Goal: Information Seeking & Learning: Learn about a topic

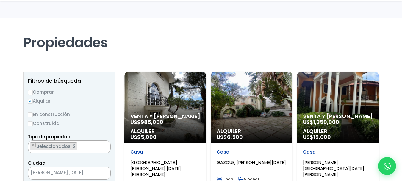
scroll to position [40, 0]
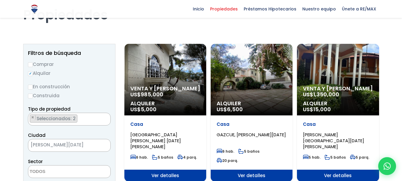
click at [155, 70] on div "Venta y Alquiler US$ 985,000 Alquiler US$ 5,000" at bounding box center [165, 79] width 82 height 71
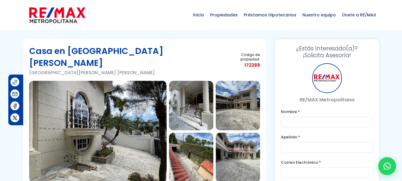
type input "[PERSON_NAME]"
type input "[EMAIL_ADDRESS][DOMAIN_NAME]"
type input "8494589822"
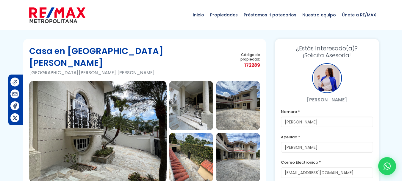
click at [116, 118] on img at bounding box center [98, 131] width 138 height 101
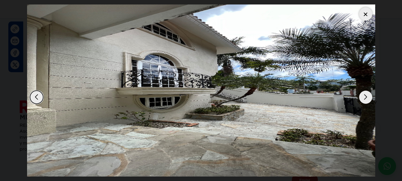
scroll to position [627, 0]
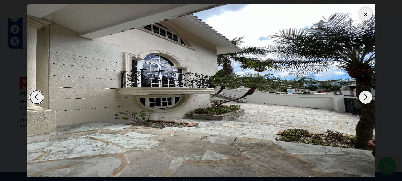
click at [367, 97] on div "Next slide" at bounding box center [365, 97] width 13 height 13
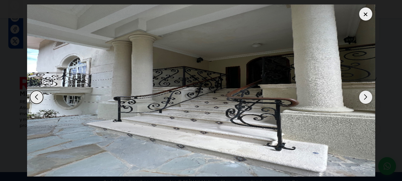
click at [367, 97] on div "Next slide" at bounding box center [365, 97] width 13 height 13
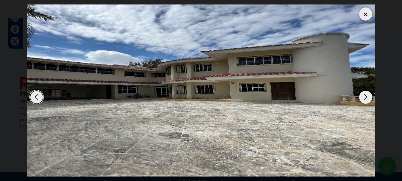
click at [367, 97] on div "Next slide" at bounding box center [365, 97] width 13 height 13
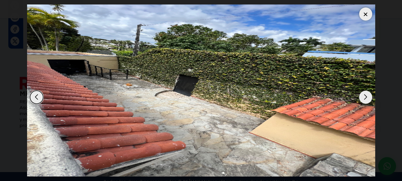
click at [367, 97] on div "Next slide" at bounding box center [365, 97] width 13 height 13
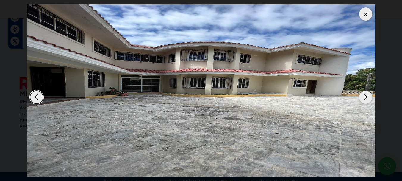
click at [367, 97] on div "Next slide" at bounding box center [365, 97] width 13 height 13
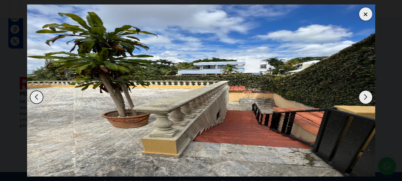
click at [367, 97] on div "Next slide" at bounding box center [365, 97] width 13 height 13
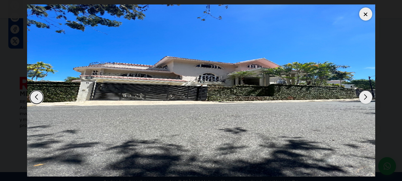
click at [367, 97] on div "Next slide" at bounding box center [365, 97] width 13 height 13
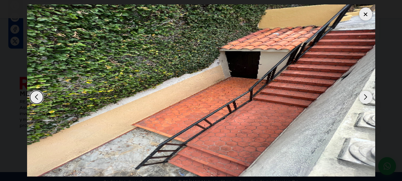
click at [367, 97] on div "Next slide" at bounding box center [365, 97] width 13 height 13
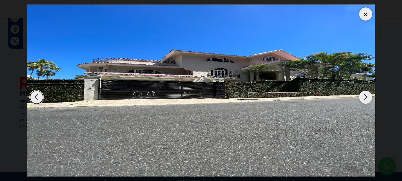
click at [367, 97] on div "Next slide" at bounding box center [365, 97] width 13 height 13
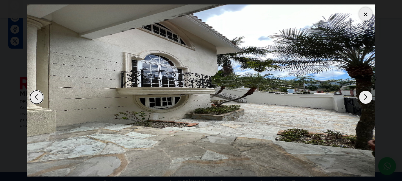
click at [363, 13] on div at bounding box center [365, 13] width 13 height 13
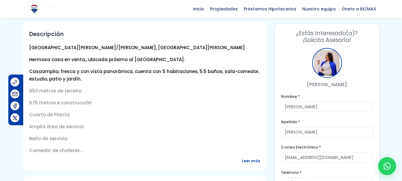
scroll to position [194, 0]
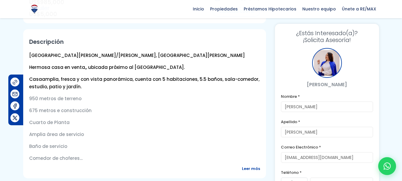
click at [250, 165] on span "Leer más" at bounding box center [251, 168] width 18 height 7
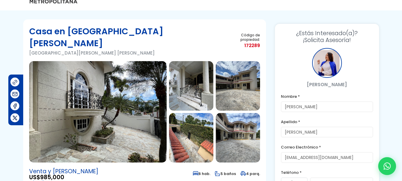
scroll to position [0, 0]
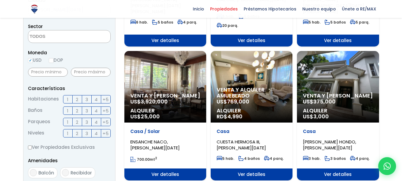
scroll to position [183, 0]
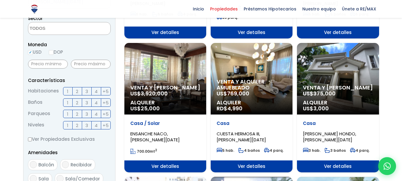
drag, startPoint x: 384, startPoint y: 177, endPoint x: 359, endPoint y: 157, distance: 31.8
click at [367, 169] on section "Propiedades Todas las Propiedades Comprar Alquilar Tipo de propiedad APARTAMENT…" at bounding box center [201, 179] width 402 height 664
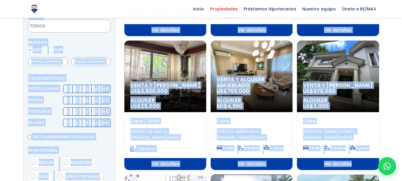
click at [348, 78] on div "Venta y Alquiler US$ 375,000 Alquiler US$ 3,000" at bounding box center [338, 76] width 82 height 71
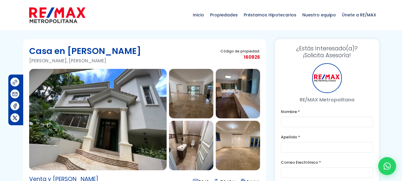
type input "[PERSON_NAME]"
type input "[EMAIL_ADDRESS][DOMAIN_NAME]"
type input "8494589822"
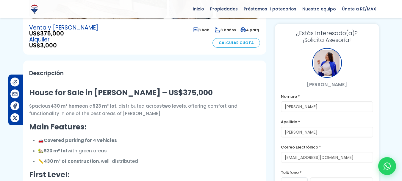
scroll to position [187, 0]
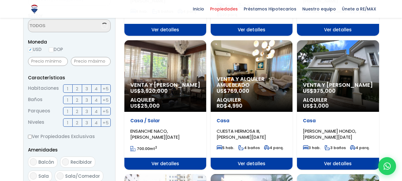
scroll to position [185, 0]
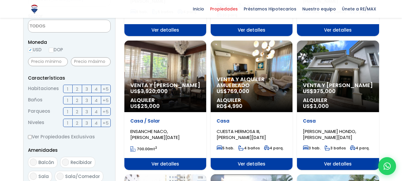
click at [246, 87] on span "Venta y alquiler amueblado" at bounding box center [252, 82] width 70 height 12
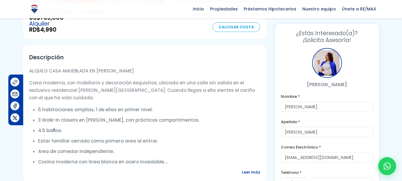
scroll to position [183, 0]
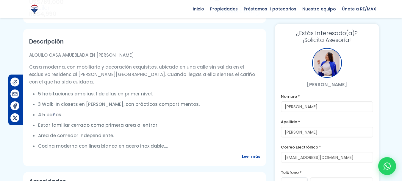
click at [251, 158] on span "Leer más" at bounding box center [251, 155] width 18 height 7
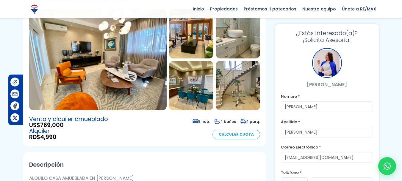
scroll to position [52, 0]
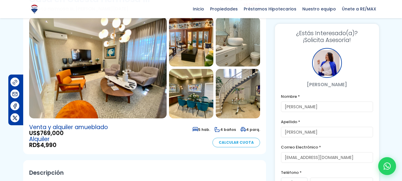
click at [126, 87] on img at bounding box center [98, 67] width 138 height 101
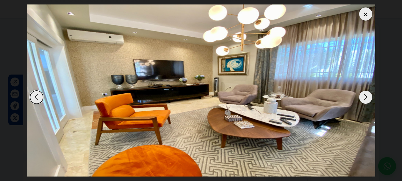
click at [368, 95] on div "Next slide" at bounding box center [365, 97] width 13 height 13
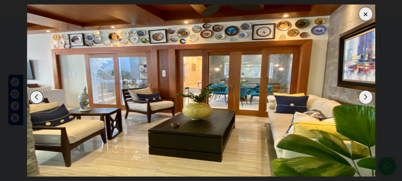
click at [368, 95] on div "Next slide" at bounding box center [365, 97] width 13 height 13
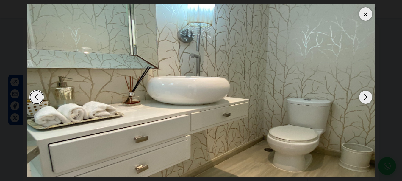
click at [368, 95] on div "Next slide" at bounding box center [365, 97] width 13 height 13
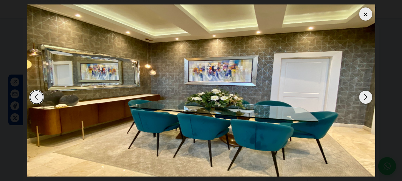
click at [368, 95] on div "Next slide" at bounding box center [365, 97] width 13 height 13
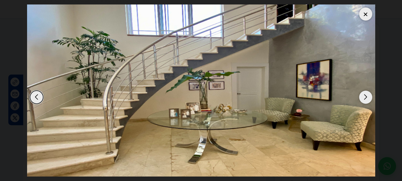
click at [368, 95] on div "Next slide" at bounding box center [365, 97] width 13 height 13
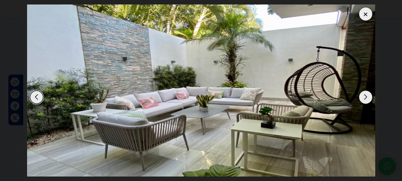
click at [368, 95] on div "Next slide" at bounding box center [365, 97] width 13 height 13
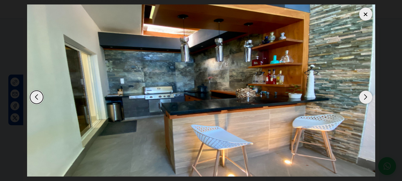
click at [368, 95] on div "Next slide" at bounding box center [365, 97] width 13 height 13
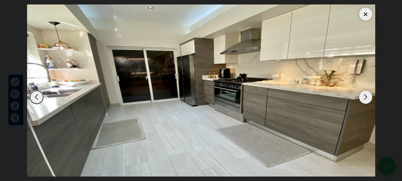
click at [368, 95] on div "Next slide" at bounding box center [365, 97] width 13 height 13
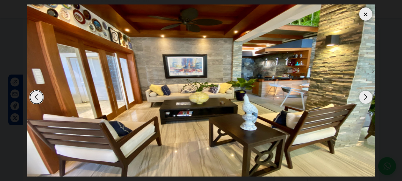
click at [368, 95] on div "Next slide" at bounding box center [365, 97] width 13 height 13
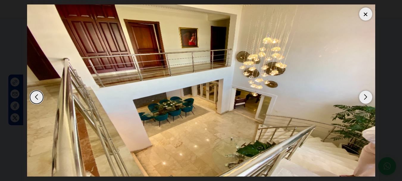
click at [368, 95] on div "Next slide" at bounding box center [365, 97] width 13 height 13
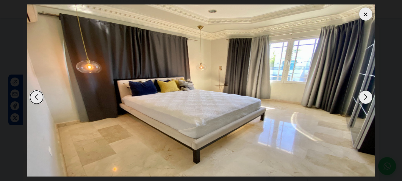
click at [368, 95] on div "Next slide" at bounding box center [365, 97] width 13 height 13
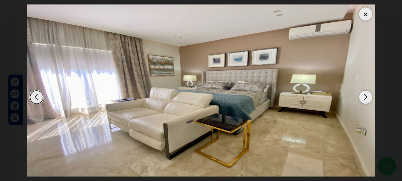
click at [368, 95] on div "Next slide" at bounding box center [365, 97] width 13 height 13
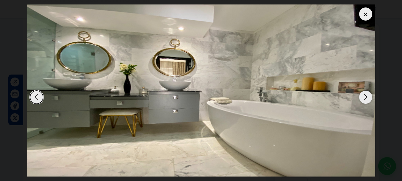
click at [368, 95] on div "Next slide" at bounding box center [365, 97] width 13 height 13
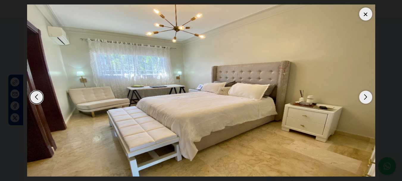
click at [368, 95] on div "Next slide" at bounding box center [365, 97] width 13 height 13
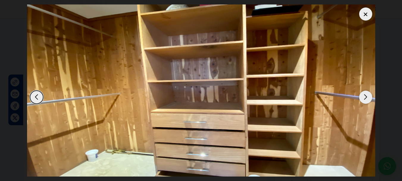
click at [368, 95] on div "Next slide" at bounding box center [365, 97] width 13 height 13
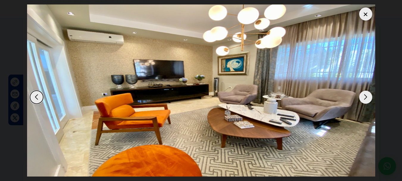
click at [365, 12] on div at bounding box center [365, 13] width 13 height 13
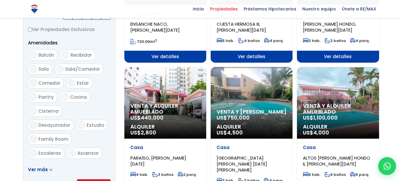
scroll to position [316, 0]
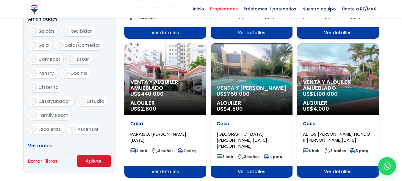
click at [175, 84] on span "Venta y alquiler amueblado" at bounding box center [165, 85] width 70 height 12
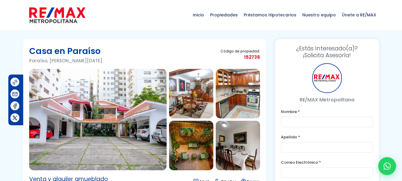
type input "[PERSON_NAME]"
type input "[EMAIL_ADDRESS][DOMAIN_NAME]"
type input "8494589822"
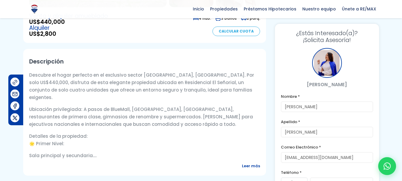
scroll to position [206, 0]
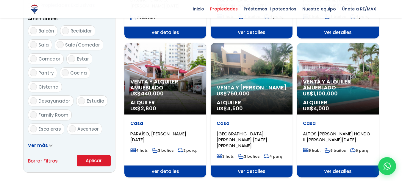
scroll to position [316, 0]
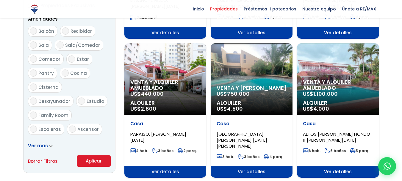
click at [264, 82] on div "Venta y Alquiler US$ 750,000 Alquiler US$ 4,500" at bounding box center [252, 78] width 82 height 71
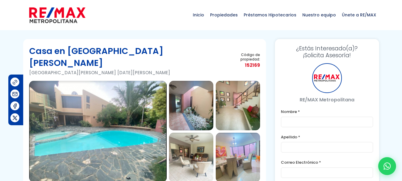
type input "[PERSON_NAME]"
type input "[EMAIL_ADDRESS][DOMAIN_NAME]"
type input "8494589822"
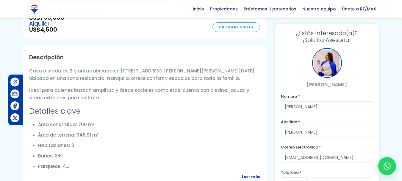
scroll to position [187, 0]
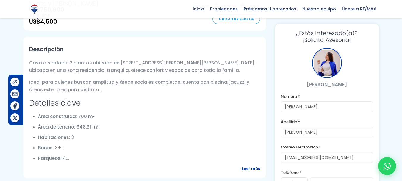
click at [248, 165] on span "Leer más" at bounding box center [251, 168] width 18 height 7
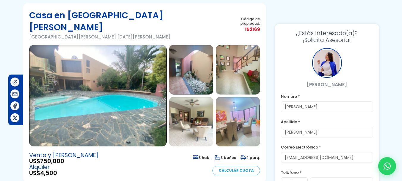
scroll to position [12, 0]
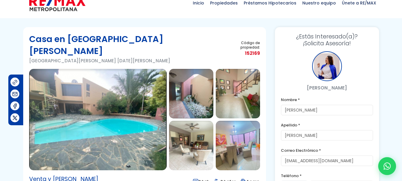
click at [117, 116] on img at bounding box center [98, 119] width 138 height 101
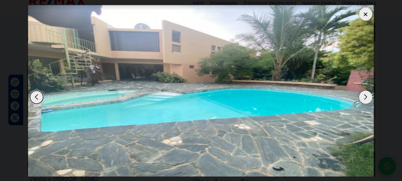
click at [365, 100] on div "Next slide" at bounding box center [365, 97] width 13 height 13
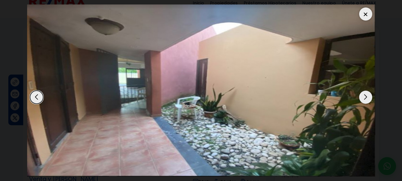
click at [365, 100] on div "Next slide" at bounding box center [365, 97] width 13 height 13
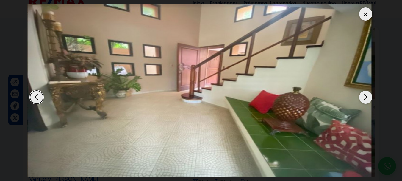
click at [365, 100] on div "Next slide" at bounding box center [365, 97] width 13 height 13
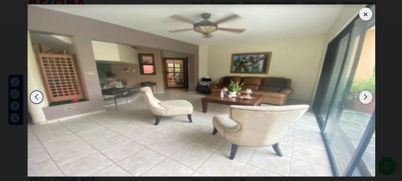
click at [365, 100] on div "Next slide" at bounding box center [365, 97] width 13 height 13
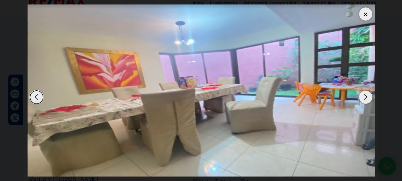
click at [365, 100] on div "Next slide" at bounding box center [365, 97] width 13 height 13
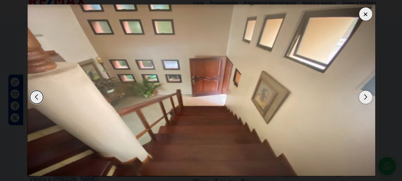
click at [365, 100] on div "Next slide" at bounding box center [365, 97] width 13 height 13
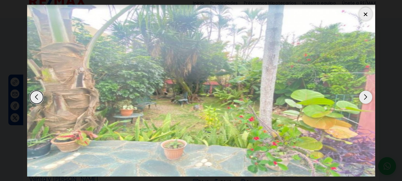
click at [365, 100] on div "Next slide" at bounding box center [365, 97] width 13 height 13
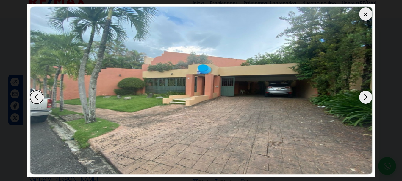
click at [365, 100] on div "Next slide" at bounding box center [365, 97] width 13 height 13
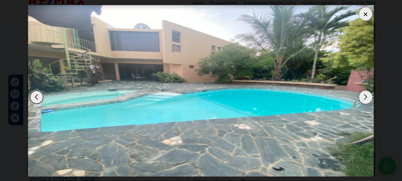
click at [365, 100] on div "Next slide" at bounding box center [365, 97] width 13 height 13
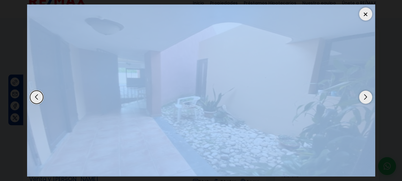
drag, startPoint x: 365, startPoint y: 100, endPoint x: 370, endPoint y: 47, distance: 53.6
click at [370, 51] on div at bounding box center [201, 90] width 348 height 172
click at [371, 12] on div at bounding box center [365, 13] width 13 height 13
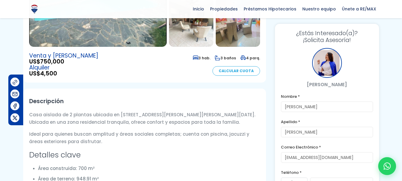
scroll to position [163, 0]
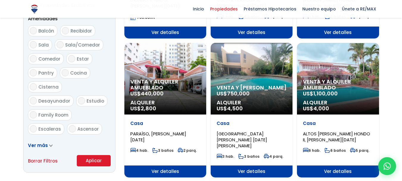
scroll to position [316, 0]
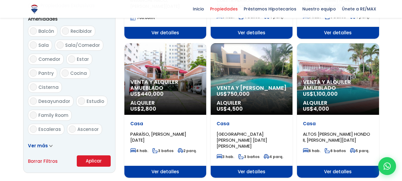
click at [335, 81] on span "Venta y alquiler amueblado" at bounding box center [338, 85] width 70 height 12
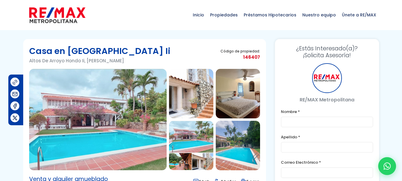
type input "[PERSON_NAME]"
type input "Peralta"
type input "[EMAIL_ADDRESS][DOMAIN_NAME]"
type input "8494589822"
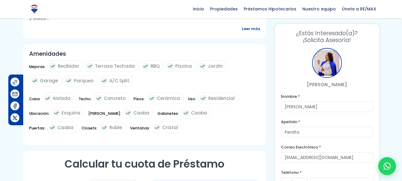
scroll to position [274, 0]
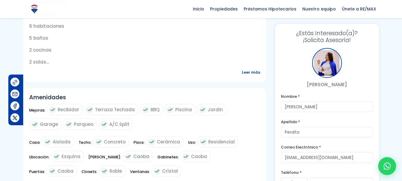
click at [252, 72] on span "Leer más" at bounding box center [251, 72] width 18 height 7
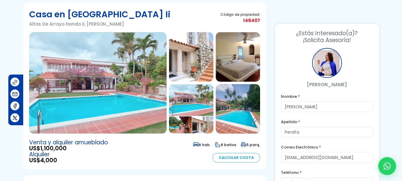
scroll to position [0, 0]
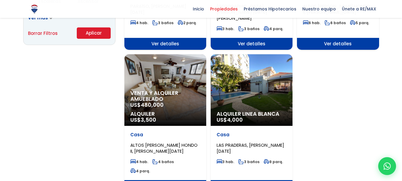
scroll to position [447, 0]
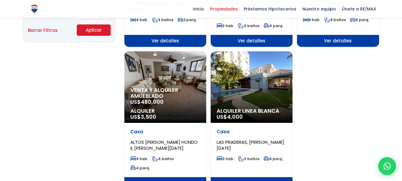
click at [176, 90] on span "Venta y alquiler amueblado" at bounding box center [165, 93] width 70 height 12
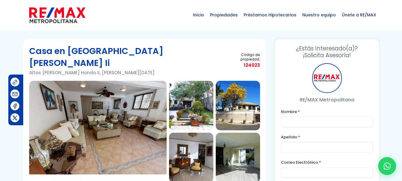
type input "[PERSON_NAME]"
type input "Peralta"
type input "[EMAIL_ADDRESS][DOMAIN_NAME]"
type input "8494589822"
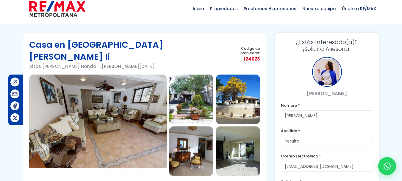
scroll to position [5, 0]
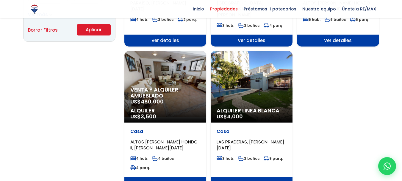
scroll to position [447, 0]
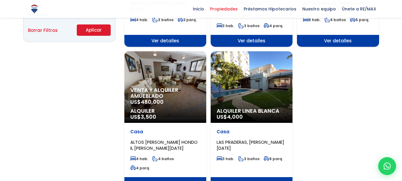
click at [259, 70] on div "Alquiler Linea Blanca US$ 4,000" at bounding box center [252, 86] width 82 height 71
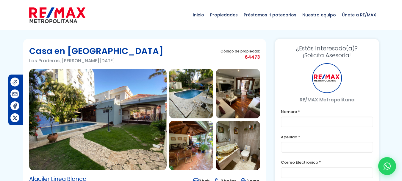
type input "[PERSON_NAME]"
type input "Peralta"
type input "[EMAIL_ADDRESS][DOMAIN_NAME]"
type input "8494589822"
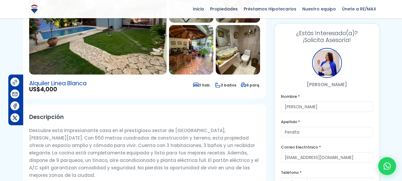
scroll to position [99, 0]
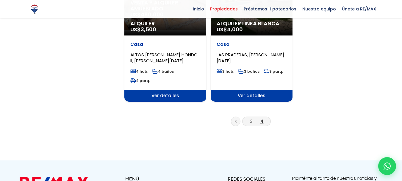
scroll to position [538, 0]
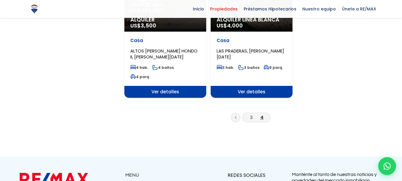
click at [235, 116] on icon at bounding box center [236, 117] width 2 height 3
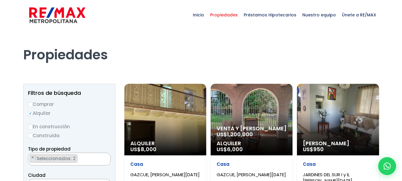
click at [255, 114] on div "Venta y Alquiler US$ 1,200,000 Alquiler US$ 6,000" at bounding box center [252, 119] width 82 height 71
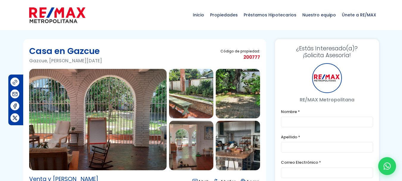
type input "[PERSON_NAME]"
type input "Peralta"
type input "[EMAIL_ADDRESS][DOMAIN_NAME]"
type input "8494589822"
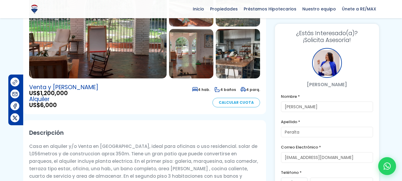
scroll to position [103, 0]
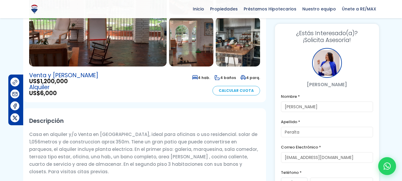
click at [102, 31] on img at bounding box center [98, 15] width 138 height 101
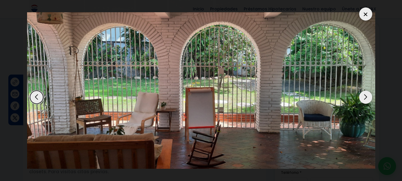
click at [367, 96] on div "Next slide" at bounding box center [365, 97] width 13 height 13
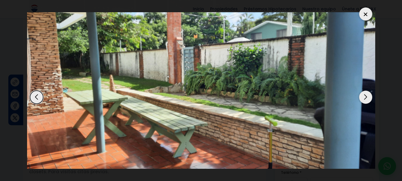
click at [367, 96] on div "Next slide" at bounding box center [365, 97] width 13 height 13
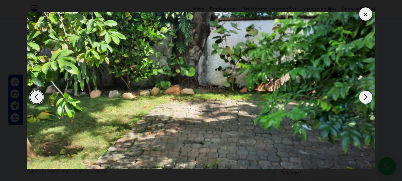
click at [367, 96] on div "Next slide" at bounding box center [365, 97] width 13 height 13
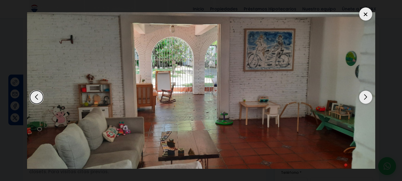
click at [367, 96] on div "Next slide" at bounding box center [365, 97] width 13 height 13
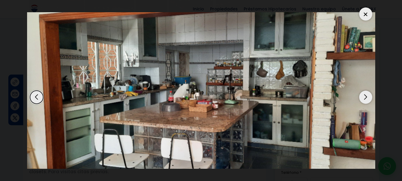
click at [367, 96] on div "Next slide" at bounding box center [365, 97] width 13 height 13
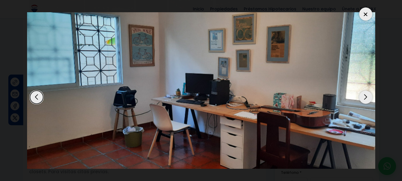
click at [367, 96] on div "Next slide" at bounding box center [365, 97] width 13 height 13
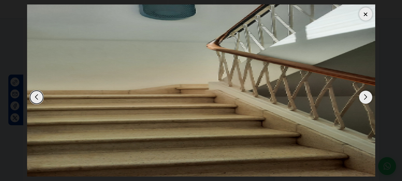
click at [367, 96] on div "Next slide" at bounding box center [365, 97] width 13 height 13
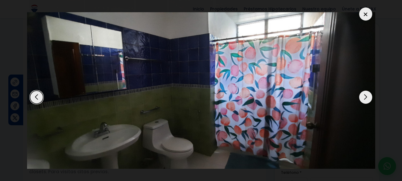
click at [367, 96] on div "Next slide" at bounding box center [365, 97] width 13 height 13
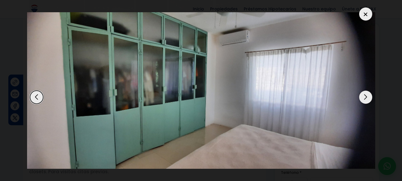
click at [367, 96] on div "Next slide" at bounding box center [365, 97] width 13 height 13
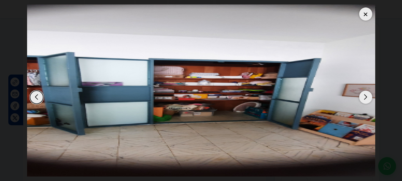
click at [367, 96] on div "Next slide" at bounding box center [365, 97] width 13 height 13
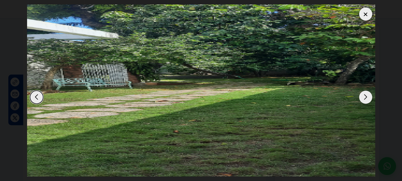
click at [367, 96] on div "Next slide" at bounding box center [365, 97] width 13 height 13
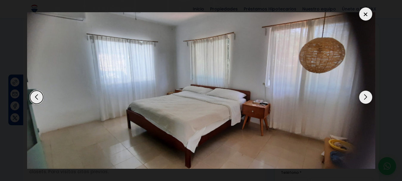
click at [367, 96] on div "Next slide" at bounding box center [365, 97] width 13 height 13
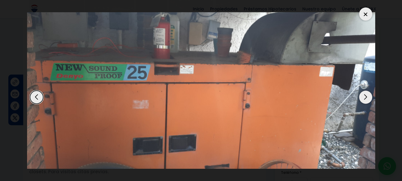
click at [367, 96] on div "Next slide" at bounding box center [365, 97] width 13 height 13
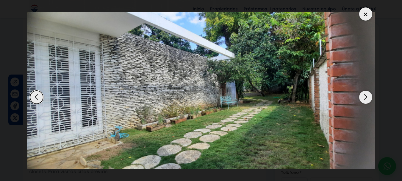
click at [367, 96] on div "Next slide" at bounding box center [365, 97] width 13 height 13
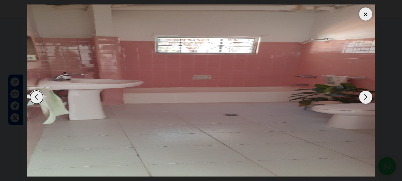
click at [367, 96] on div "Next slide" at bounding box center [365, 97] width 13 height 13
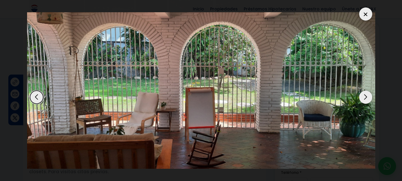
click at [367, 12] on div at bounding box center [365, 13] width 13 height 13
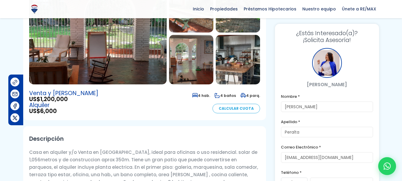
scroll to position [95, 0]
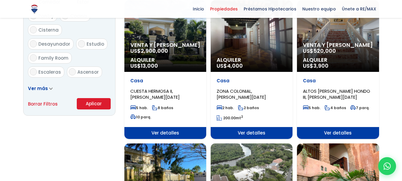
scroll to position [361, 0]
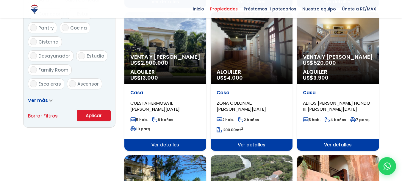
click at [336, 59] on span "520,000" at bounding box center [325, 62] width 23 height 7
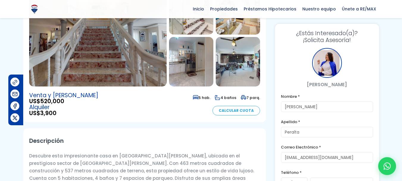
scroll to position [103, 0]
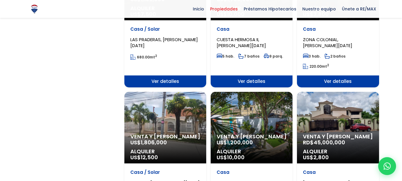
scroll to position [572, 0]
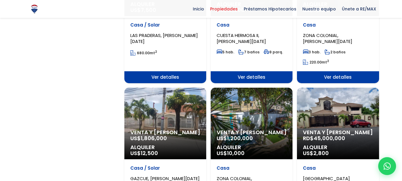
click at [156, 120] on div "Venta y Alquiler US$ 1,806,000 Alquiler US$ 12,500" at bounding box center [165, 123] width 82 height 71
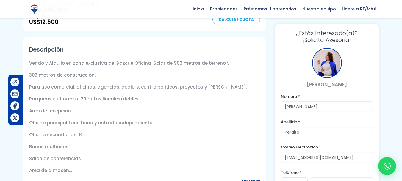
scroll to position [226, 0]
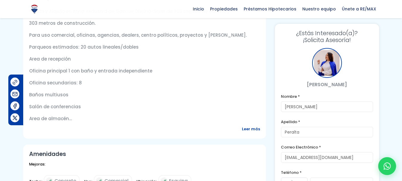
click at [252, 129] on span "Leer más" at bounding box center [251, 128] width 18 height 7
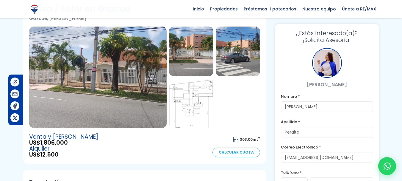
scroll to position [40, 0]
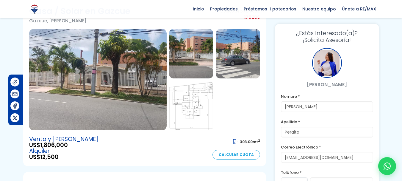
click at [109, 84] on img at bounding box center [98, 79] width 138 height 101
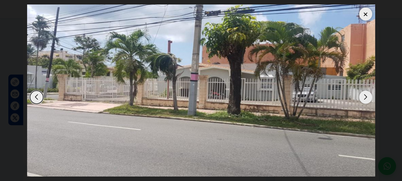
click at [366, 97] on div "Next slide" at bounding box center [365, 97] width 13 height 13
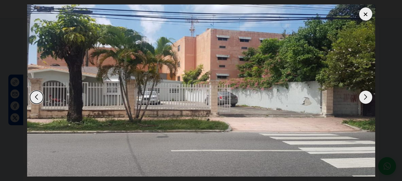
click at [366, 97] on div "Next slide" at bounding box center [365, 97] width 13 height 13
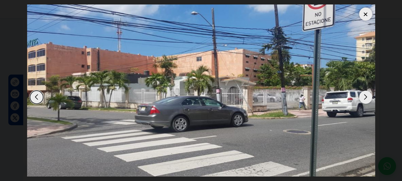
click at [366, 97] on div "Next slide" at bounding box center [365, 97] width 13 height 13
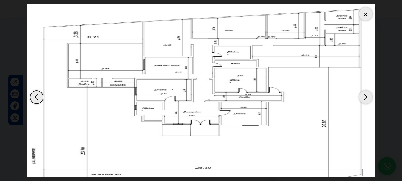
click at [366, 97] on div "Next slide" at bounding box center [365, 97] width 13 height 13
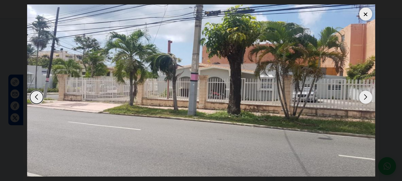
click at [366, 97] on div "Next slide" at bounding box center [365, 97] width 13 height 13
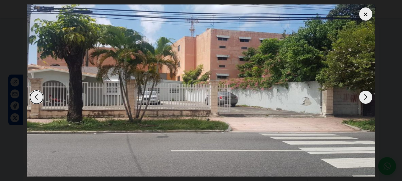
click at [364, 15] on div at bounding box center [365, 13] width 13 height 13
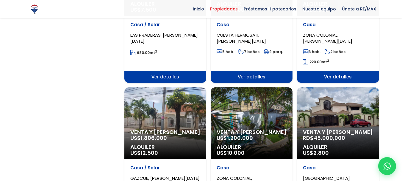
scroll to position [572, 0]
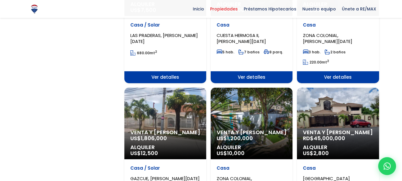
click at [329, 129] on span "Venta y [PERSON_NAME]" at bounding box center [338, 132] width 70 height 6
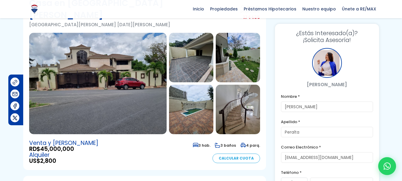
scroll to position [32, 0]
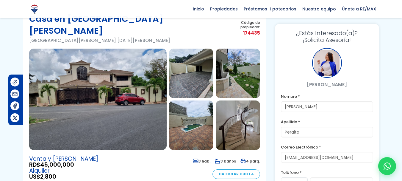
click at [131, 76] on img at bounding box center [98, 99] width 138 height 101
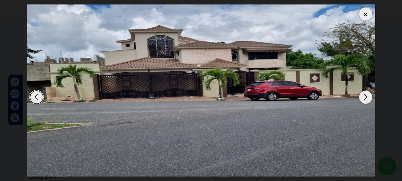
click at [366, 97] on div "Next slide" at bounding box center [365, 97] width 13 height 13
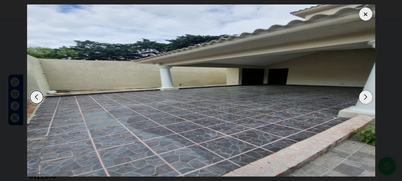
click at [366, 97] on div "Next slide" at bounding box center [365, 97] width 13 height 13
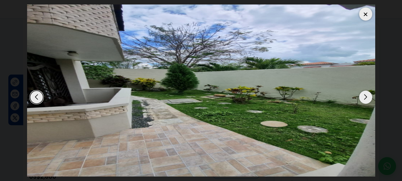
click at [366, 97] on div "Next slide" at bounding box center [365, 97] width 13 height 13
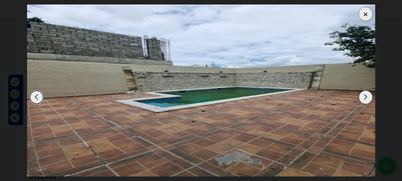
click at [366, 97] on div "Next slide" at bounding box center [365, 97] width 13 height 13
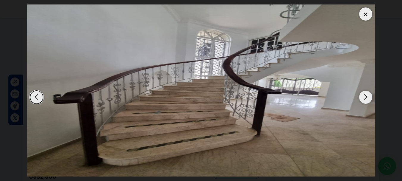
click at [366, 97] on div "Next slide" at bounding box center [365, 97] width 13 height 13
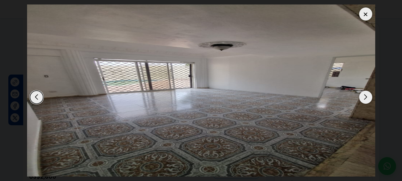
click at [366, 97] on div "Next slide" at bounding box center [365, 97] width 13 height 13
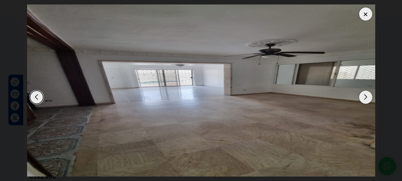
click at [366, 97] on div "Next slide" at bounding box center [365, 97] width 13 height 13
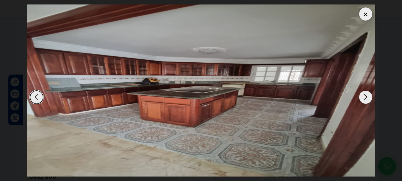
click at [366, 97] on div "Next slide" at bounding box center [365, 97] width 13 height 13
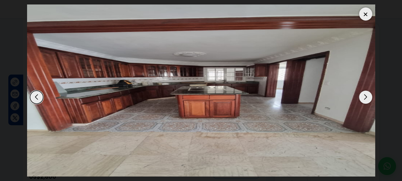
click at [366, 97] on div "Next slide" at bounding box center [365, 97] width 13 height 13
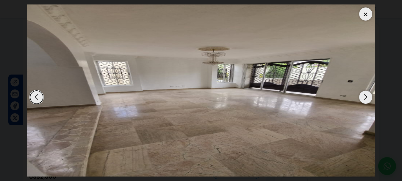
click at [366, 97] on div "Next slide" at bounding box center [365, 97] width 13 height 13
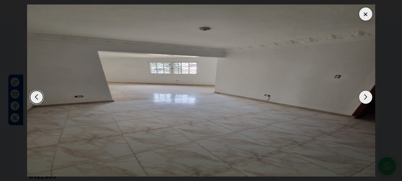
click at [366, 97] on div "Next slide" at bounding box center [365, 97] width 13 height 13
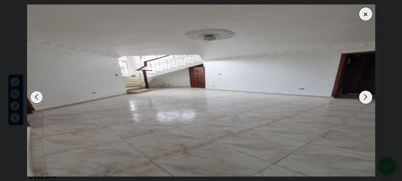
click at [366, 97] on div "Next slide" at bounding box center [365, 97] width 13 height 13
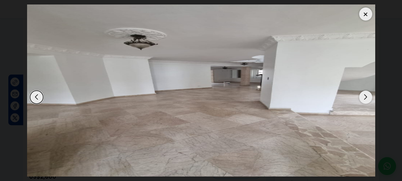
click at [366, 97] on div "Next slide" at bounding box center [365, 97] width 13 height 13
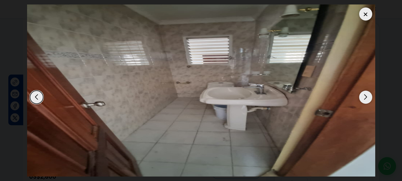
click at [366, 97] on div "Next slide" at bounding box center [365, 97] width 13 height 13
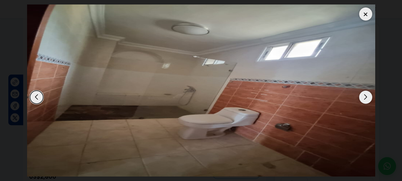
click at [366, 97] on div "Next slide" at bounding box center [365, 97] width 13 height 13
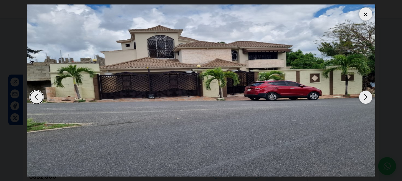
click at [367, 8] on div at bounding box center [365, 13] width 13 height 13
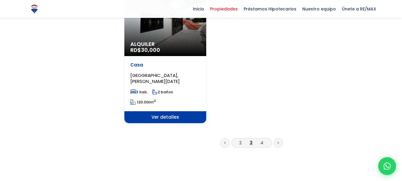
scroll to position [838, 0]
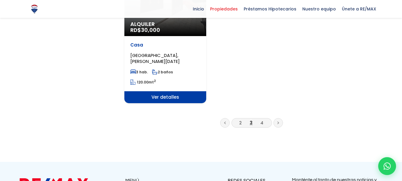
click at [225, 121] on icon at bounding box center [225, 122] width 2 height 3
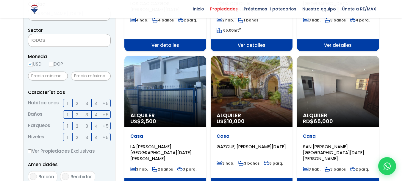
scroll to position [186, 0]
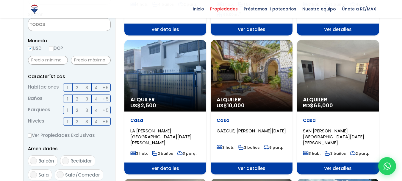
click at [352, 71] on div "Alquiler RD$ 65,000" at bounding box center [338, 75] width 82 height 71
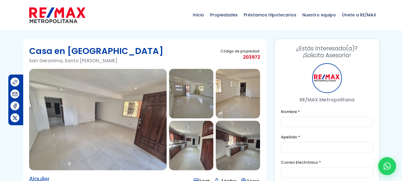
type input "[PERSON_NAME]"
type input "Peralta"
type input "[EMAIL_ADDRESS][DOMAIN_NAME]"
type input "8494589822"
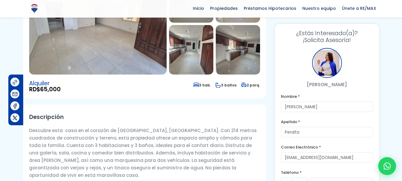
scroll to position [103, 0]
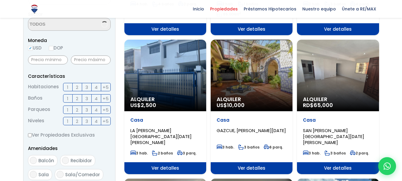
scroll to position [186, 0]
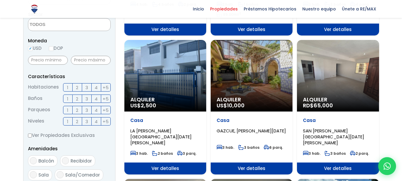
click at [249, 67] on div "Alquiler US$ 10,000" at bounding box center [252, 75] width 82 height 71
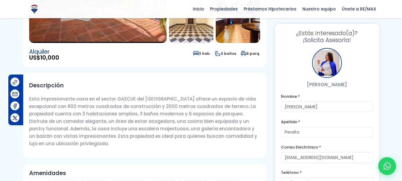
scroll to position [131, 0]
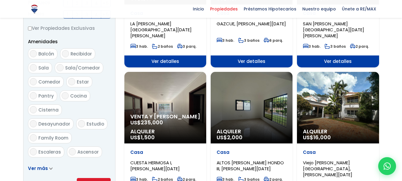
scroll to position [314, 0]
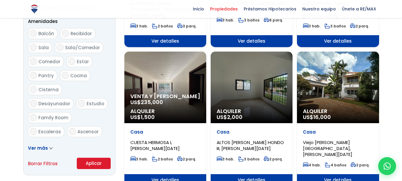
click at [252, 97] on div "Alquiler US$ 2,000" at bounding box center [252, 87] width 82 height 71
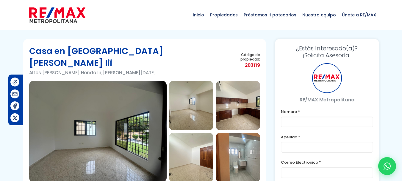
type input "[PERSON_NAME]"
type input "Peralta"
type input "[EMAIL_ADDRESS][DOMAIN_NAME]"
type input "8494589822"
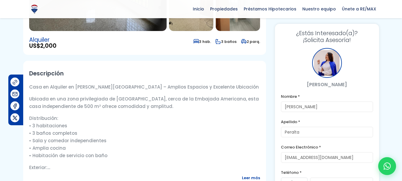
scroll to position [186, 0]
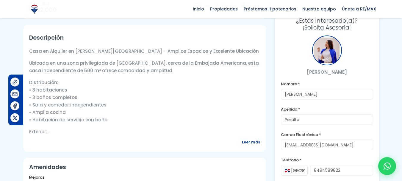
click at [250, 138] on span "Leer más" at bounding box center [251, 141] width 18 height 7
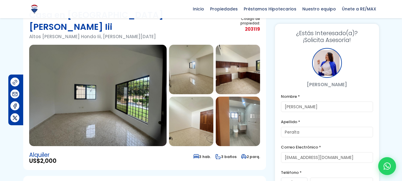
scroll to position [16, 0]
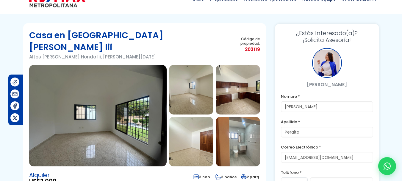
click at [127, 104] on img at bounding box center [98, 115] width 138 height 101
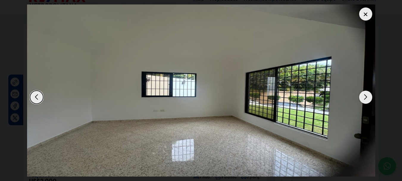
click at [368, 96] on div "Next slide" at bounding box center [365, 97] width 13 height 13
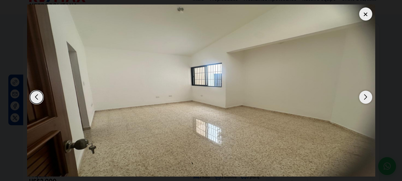
click at [368, 96] on div "Next slide" at bounding box center [365, 97] width 13 height 13
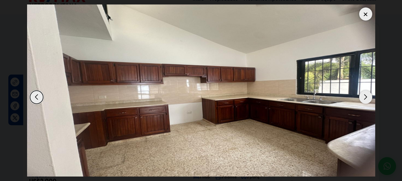
click at [368, 96] on div "Next slide" at bounding box center [365, 97] width 13 height 13
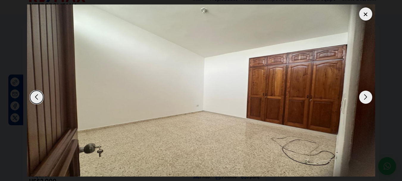
click at [368, 96] on div "Next slide" at bounding box center [365, 97] width 13 height 13
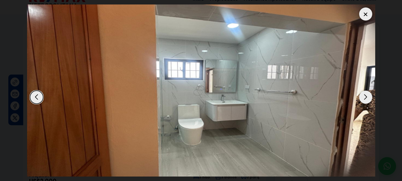
click at [368, 96] on div "Next slide" at bounding box center [365, 97] width 13 height 13
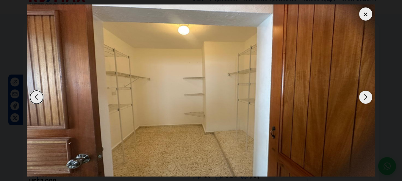
click at [368, 96] on div "Next slide" at bounding box center [365, 97] width 13 height 13
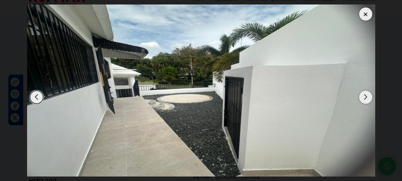
click at [368, 96] on div "Next slide" at bounding box center [365, 97] width 13 height 13
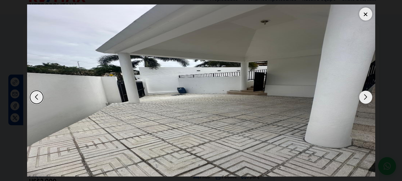
click at [368, 96] on div "Next slide" at bounding box center [365, 97] width 13 height 13
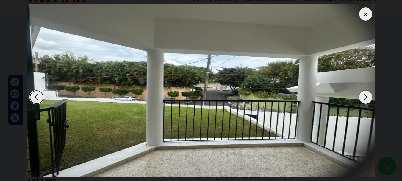
click at [368, 96] on div "Next slide" at bounding box center [365, 97] width 13 height 13
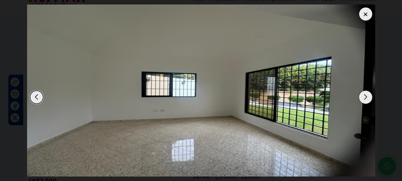
click at [368, 96] on div "Next slide" at bounding box center [365, 97] width 13 height 13
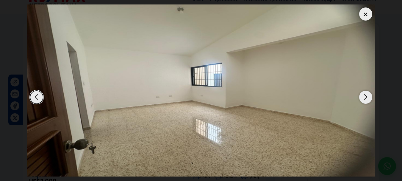
click at [365, 11] on div at bounding box center [365, 13] width 13 height 13
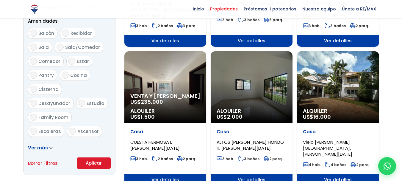
scroll to position [314, 0]
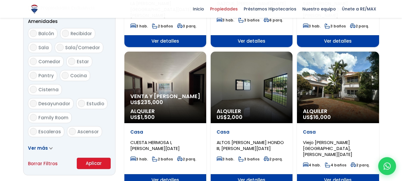
click at [168, 108] on span "Alquiler" at bounding box center [165, 111] width 70 height 6
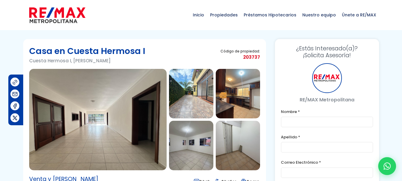
type input "[PERSON_NAME]"
type input "Peralta"
type input "[EMAIL_ADDRESS][DOMAIN_NAME]"
type input "8494589822"
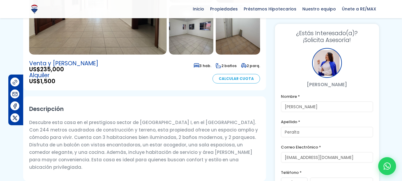
scroll to position [119, 0]
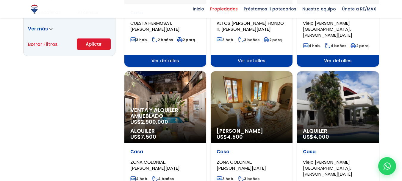
scroll to position [449, 0]
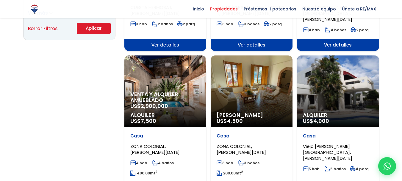
click at [330, 89] on div "Alquiler US$ 4,000" at bounding box center [338, 90] width 82 height 71
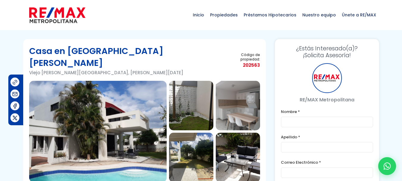
type input "[PERSON_NAME]"
type input "Peralta"
type input "[EMAIL_ADDRESS][DOMAIN_NAME]"
type input "8494589822"
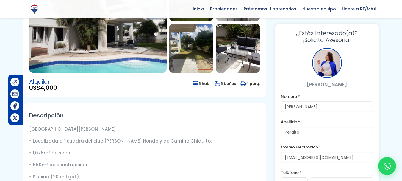
scroll to position [119, 0]
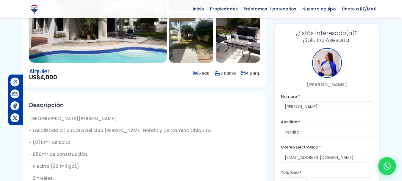
click at [125, 28] on img at bounding box center [98, 11] width 138 height 101
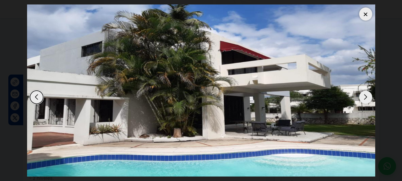
click at [365, 100] on div "Next slide" at bounding box center [365, 97] width 13 height 13
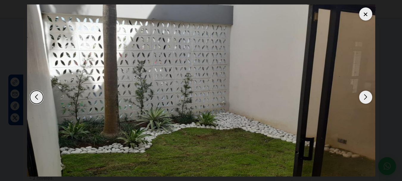
click at [365, 100] on div "Next slide" at bounding box center [365, 97] width 13 height 13
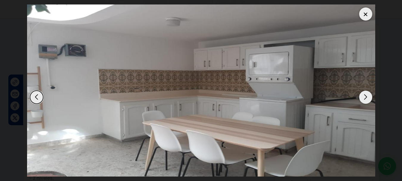
click at [365, 100] on div "Next slide" at bounding box center [365, 97] width 13 height 13
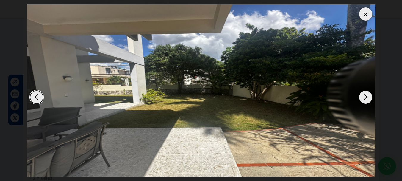
click at [365, 100] on div "Next slide" at bounding box center [365, 97] width 13 height 13
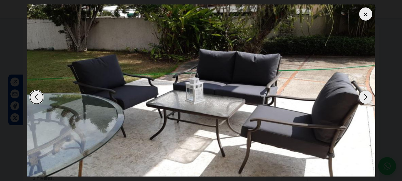
click at [365, 100] on div "Next slide" at bounding box center [365, 97] width 13 height 13
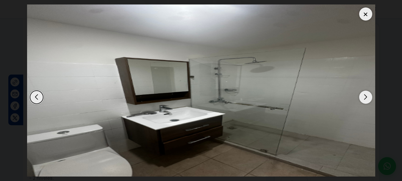
click at [365, 100] on div "Next slide" at bounding box center [365, 97] width 13 height 13
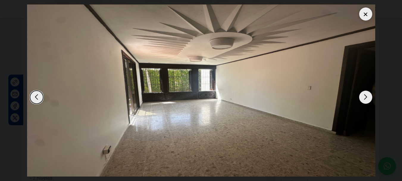
click at [365, 100] on div "Next slide" at bounding box center [365, 97] width 13 height 13
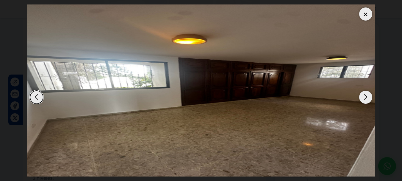
click at [365, 100] on div "Next slide" at bounding box center [365, 97] width 13 height 13
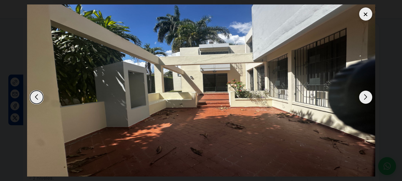
click at [365, 100] on div "Next slide" at bounding box center [365, 97] width 13 height 13
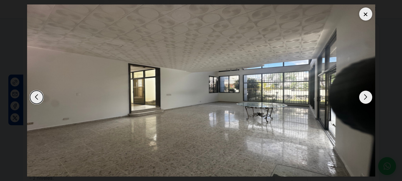
click at [365, 100] on div "Next slide" at bounding box center [365, 97] width 13 height 13
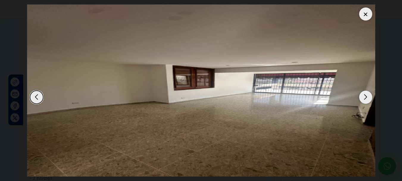
click at [365, 100] on div "Next slide" at bounding box center [365, 97] width 13 height 13
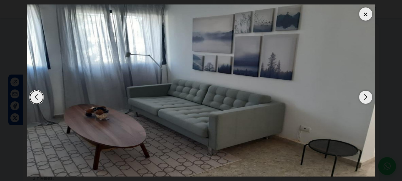
click at [365, 100] on div "Next slide" at bounding box center [365, 97] width 13 height 13
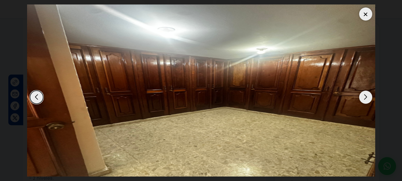
click at [365, 100] on div "Next slide" at bounding box center [365, 97] width 13 height 13
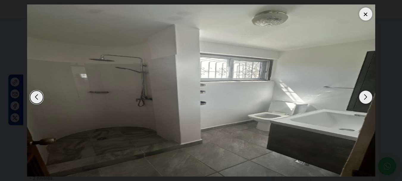
click at [365, 100] on div "Next slide" at bounding box center [365, 97] width 13 height 13
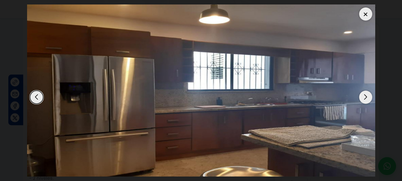
click at [365, 100] on div "Next slide" at bounding box center [365, 97] width 13 height 13
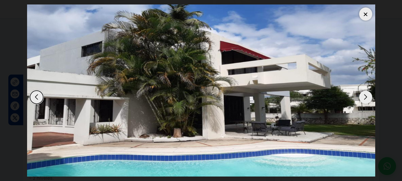
click at [365, 100] on div "Next slide" at bounding box center [365, 97] width 13 height 13
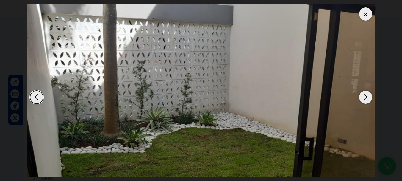
click at [365, 12] on div at bounding box center [365, 13] width 13 height 13
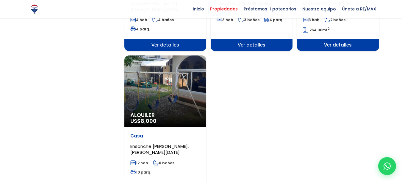
scroll to position [746, 0]
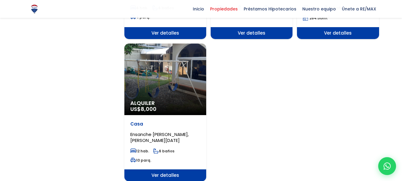
click at [150, 63] on div "Alquiler US$ 8,000" at bounding box center [165, 78] width 82 height 71
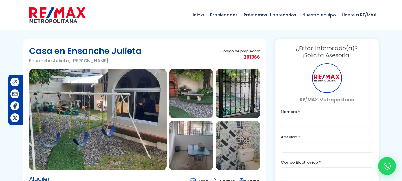
type input "[PERSON_NAME]"
type input "Peralta"
type input "[EMAIL_ADDRESS][DOMAIN_NAME]"
type input "8494589822"
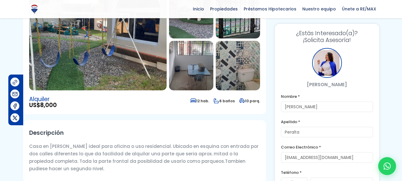
scroll to position [56, 0]
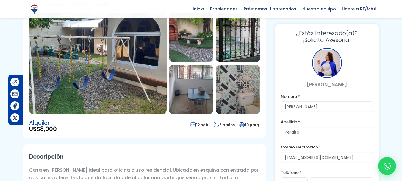
click at [130, 66] on img at bounding box center [98, 63] width 138 height 101
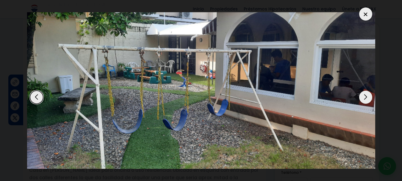
click at [367, 97] on div "Next slide" at bounding box center [365, 97] width 13 height 13
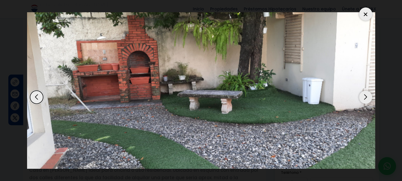
click at [367, 97] on div "Next slide" at bounding box center [365, 97] width 13 height 13
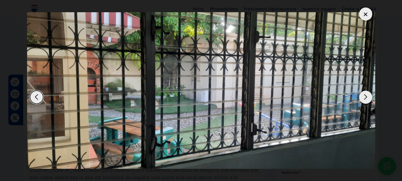
click at [367, 97] on div "Next slide" at bounding box center [365, 97] width 13 height 13
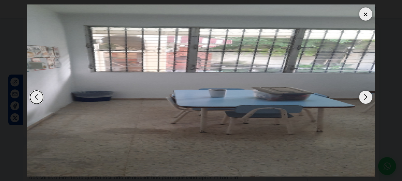
click at [367, 97] on div "Next slide" at bounding box center [365, 97] width 13 height 13
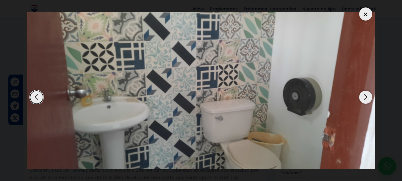
click at [367, 97] on div "Next slide" at bounding box center [365, 97] width 13 height 13
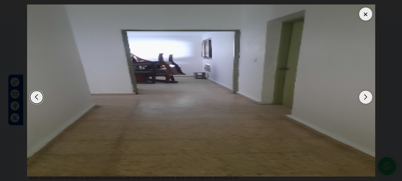
click at [367, 97] on div "Next slide" at bounding box center [365, 97] width 13 height 13
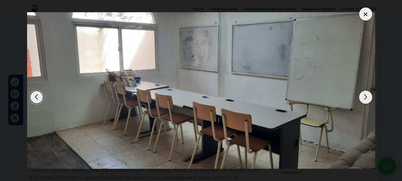
click at [367, 97] on div "Next slide" at bounding box center [365, 97] width 13 height 13
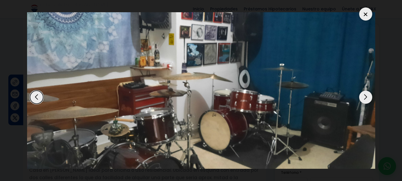
click at [367, 97] on div "Next slide" at bounding box center [365, 97] width 13 height 13
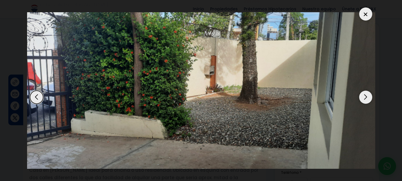
click at [367, 97] on div "Next slide" at bounding box center [365, 97] width 13 height 13
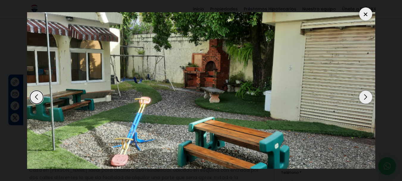
click at [365, 10] on div at bounding box center [365, 13] width 13 height 13
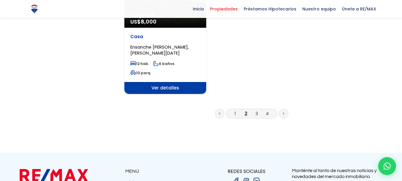
scroll to position [853, 0]
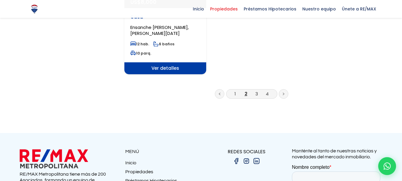
click at [219, 92] on icon at bounding box center [220, 93] width 2 height 3
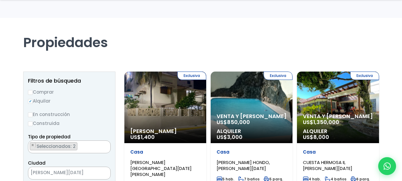
scroll to position [60, 0]
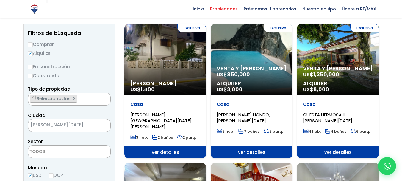
click at [252, 55] on div "Exclusiva Venta y Alquiler US$ 850,000 Alquiler US$ 3,000" at bounding box center [252, 59] width 82 height 71
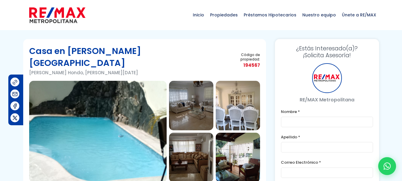
type input "[PERSON_NAME]"
type input "Peralta"
type input "[EMAIL_ADDRESS][DOMAIN_NAME]"
type input "8494589822"
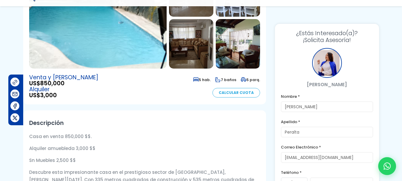
scroll to position [131, 0]
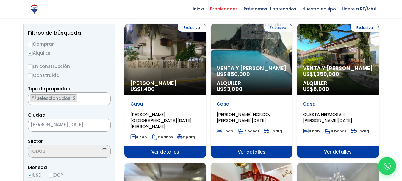
scroll to position [60, 0]
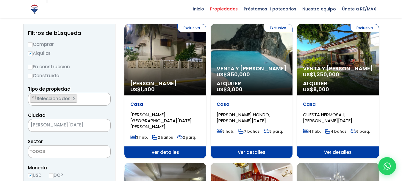
click at [330, 73] on span "1,350,000" at bounding box center [327, 74] width 26 height 7
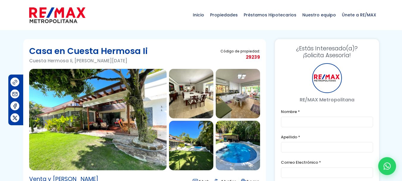
type input "[PERSON_NAME]"
type input "Peralta"
type input "[EMAIL_ADDRESS][DOMAIN_NAME]"
type input "8494589822"
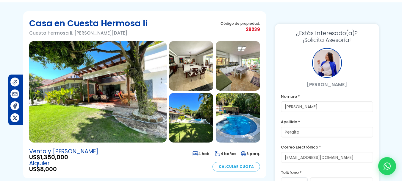
scroll to position [16, 0]
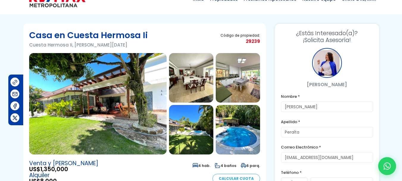
click at [98, 113] on img at bounding box center [98, 103] width 138 height 101
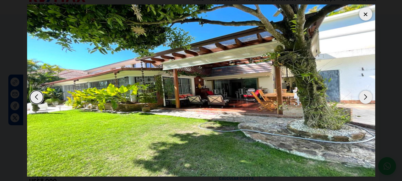
click at [365, 96] on div "Next slide" at bounding box center [365, 97] width 13 height 13
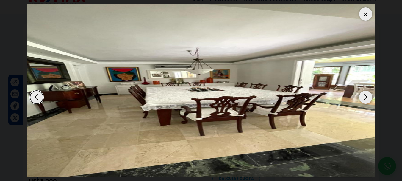
click at [365, 96] on div "Next slide" at bounding box center [365, 97] width 13 height 13
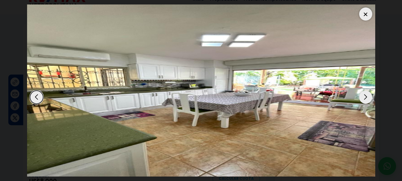
click at [365, 96] on div "Next slide" at bounding box center [365, 97] width 13 height 13
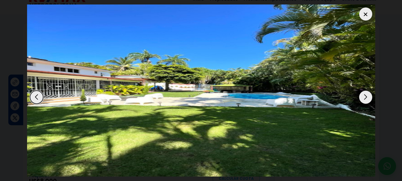
click at [365, 96] on div "Next slide" at bounding box center [365, 97] width 13 height 13
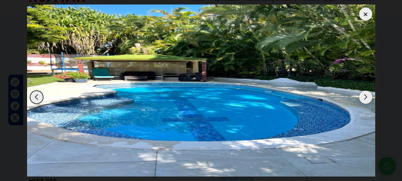
click at [365, 96] on div "Next slide" at bounding box center [365, 97] width 13 height 13
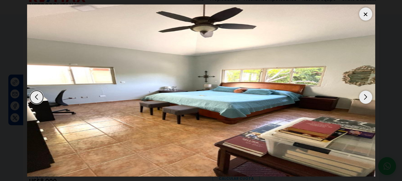
click at [365, 96] on div "Next slide" at bounding box center [365, 97] width 13 height 13
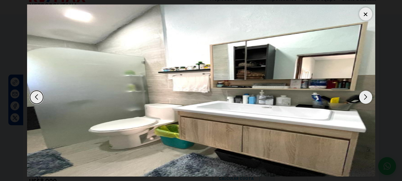
click at [365, 96] on div "Next slide" at bounding box center [365, 97] width 13 height 13
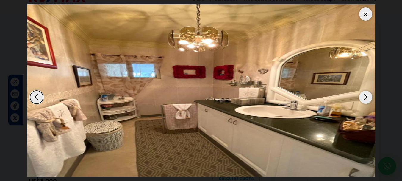
click at [365, 96] on div "Next slide" at bounding box center [365, 97] width 13 height 13
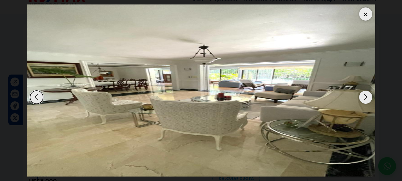
click at [365, 96] on div "Next slide" at bounding box center [365, 97] width 13 height 13
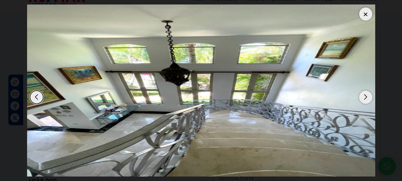
click at [365, 96] on div "Next slide" at bounding box center [365, 97] width 13 height 13
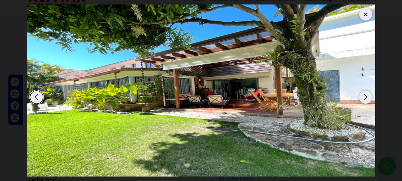
click at [365, 96] on div "Next slide" at bounding box center [365, 97] width 13 height 13
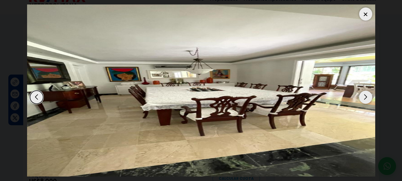
click at [364, 11] on div at bounding box center [365, 13] width 13 height 13
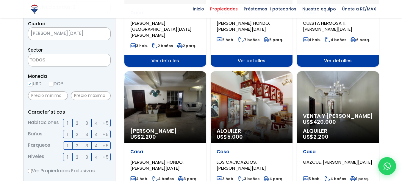
scroll to position [167, 0]
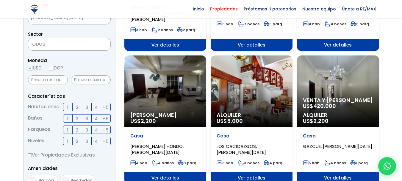
click at [153, 86] on div "Alquiler Amueblado US$ 2,200" at bounding box center [165, 90] width 82 height 71
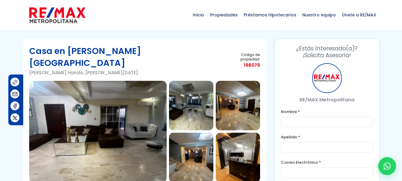
type input "[PERSON_NAME]"
type input "Peralta"
type input "[EMAIL_ADDRESS][DOMAIN_NAME]"
type input "8494589822"
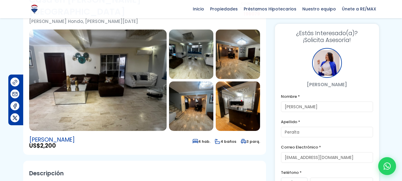
scroll to position [48, 0]
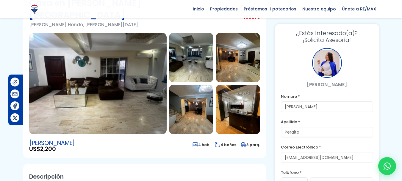
click at [124, 80] on img at bounding box center [98, 83] width 138 height 101
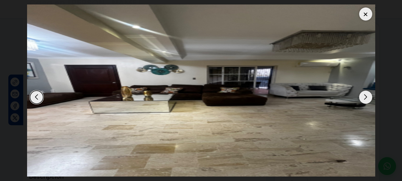
click at [365, 99] on div "Next slide" at bounding box center [365, 97] width 13 height 13
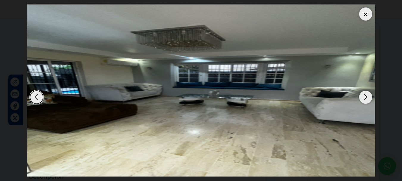
click at [365, 99] on div "Next slide" at bounding box center [365, 97] width 13 height 13
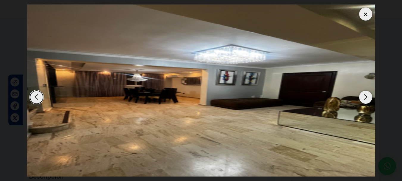
click at [365, 99] on div "Next slide" at bounding box center [365, 97] width 13 height 13
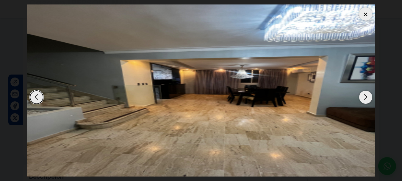
click at [365, 99] on div "Next slide" at bounding box center [365, 97] width 13 height 13
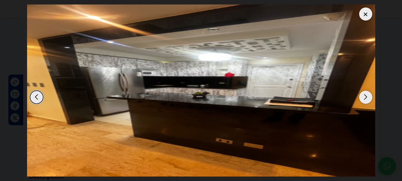
click at [365, 99] on div "Next slide" at bounding box center [365, 97] width 13 height 13
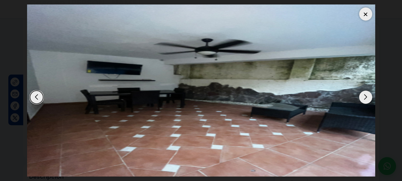
click at [365, 99] on div "Next slide" at bounding box center [365, 97] width 13 height 13
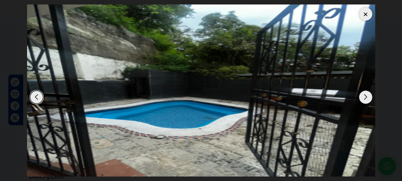
click at [365, 99] on div "Next slide" at bounding box center [365, 97] width 13 height 13
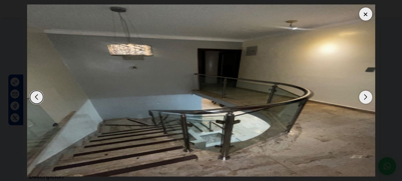
click at [365, 99] on div "Next slide" at bounding box center [365, 97] width 13 height 13
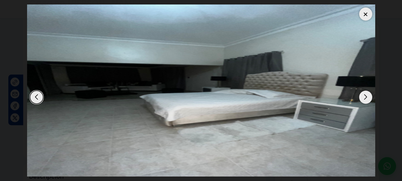
click at [365, 99] on div "Next slide" at bounding box center [365, 97] width 13 height 13
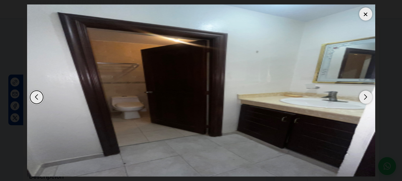
click at [365, 99] on div "Next slide" at bounding box center [365, 97] width 13 height 13
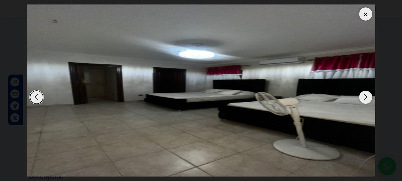
click at [365, 99] on div "Next slide" at bounding box center [365, 97] width 13 height 13
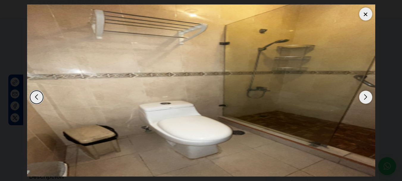
click at [365, 99] on div "Next slide" at bounding box center [365, 97] width 13 height 13
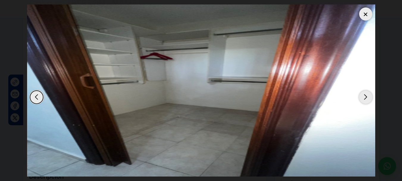
click at [365, 99] on div "Next slide" at bounding box center [365, 97] width 13 height 13
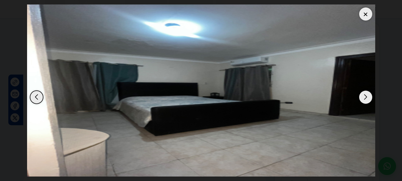
scroll to position [115, 0]
click at [366, 13] on div at bounding box center [365, 13] width 13 height 13
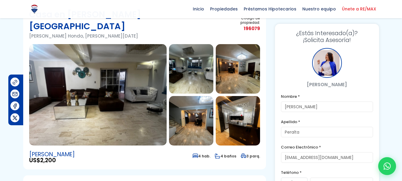
scroll to position [32, 0]
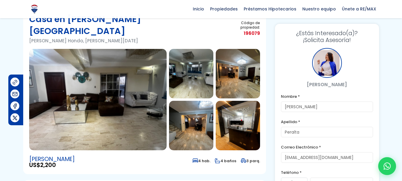
click at [99, 126] on img at bounding box center [98, 99] width 138 height 101
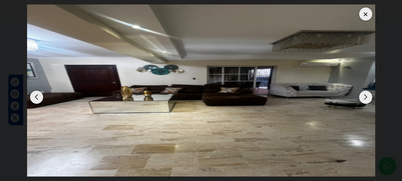
click at [364, 99] on div "Next slide" at bounding box center [365, 97] width 13 height 13
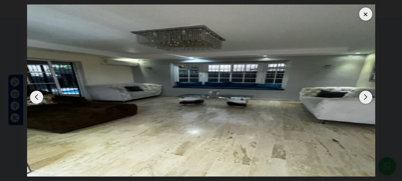
click at [364, 99] on div "Next slide" at bounding box center [365, 97] width 13 height 13
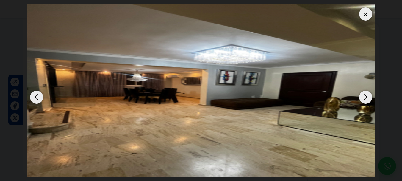
click at [364, 99] on div "Next slide" at bounding box center [365, 97] width 13 height 13
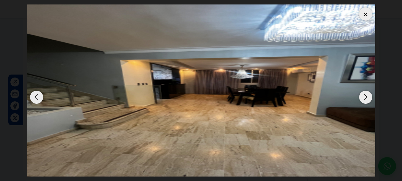
click at [364, 99] on div "Next slide" at bounding box center [365, 97] width 13 height 13
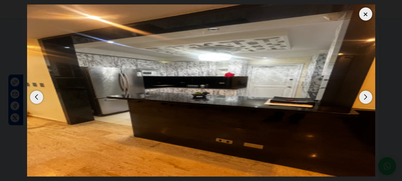
click at [364, 99] on div "Next slide" at bounding box center [365, 97] width 13 height 13
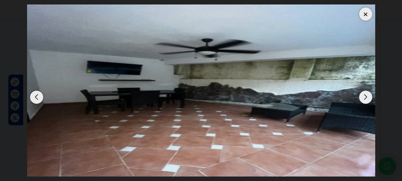
click at [364, 99] on div "Next slide" at bounding box center [365, 97] width 13 height 13
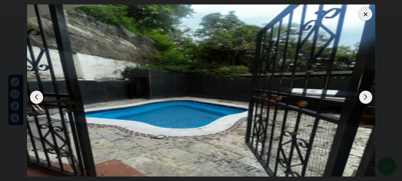
click at [368, 13] on div at bounding box center [365, 13] width 13 height 13
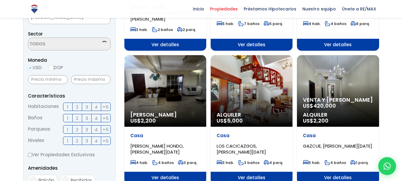
scroll to position [167, 0]
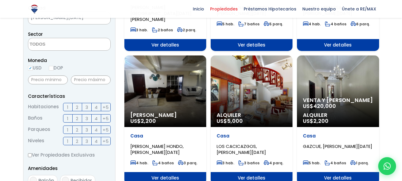
click at [330, 97] on span "Venta y [PERSON_NAME]" at bounding box center [338, 100] width 70 height 6
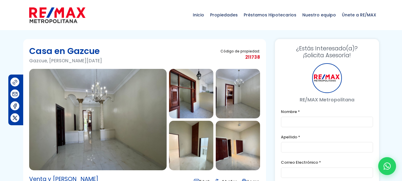
type input "[PERSON_NAME]"
type input "Peralta"
type input "[EMAIL_ADDRESS][DOMAIN_NAME]"
type input "8494589822"
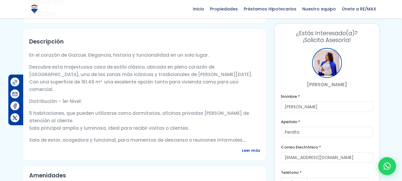
scroll to position [186, 0]
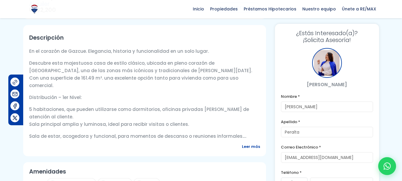
click at [256, 145] on span "Leer más" at bounding box center [251, 146] width 18 height 7
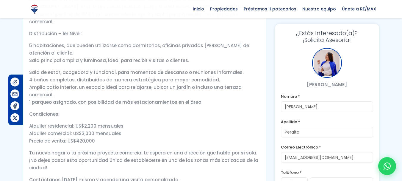
scroll to position [290, 0]
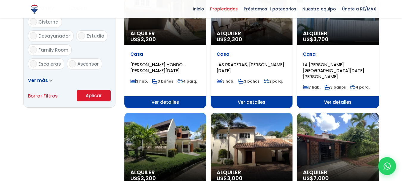
scroll to position [385, 0]
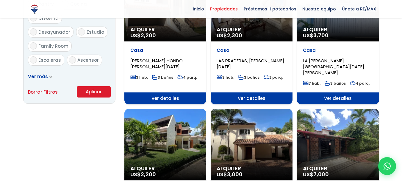
click at [337, 27] on span "Alquiler" at bounding box center [338, 30] width 70 height 6
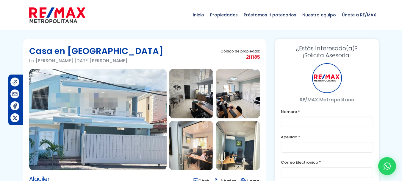
type input "[PERSON_NAME]"
type input "Peralta"
type input "[EMAIL_ADDRESS][DOMAIN_NAME]"
type input "8494589822"
